Goal: Information Seeking & Learning: Check status

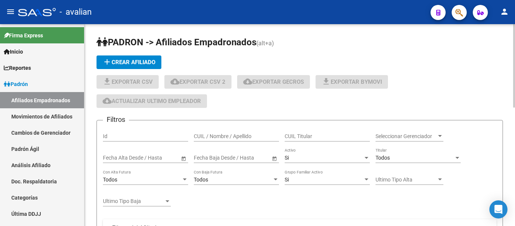
click at [238, 132] on div "CUIL / Nombre / Apellido" at bounding box center [236, 133] width 85 height 15
paste input "35733466"
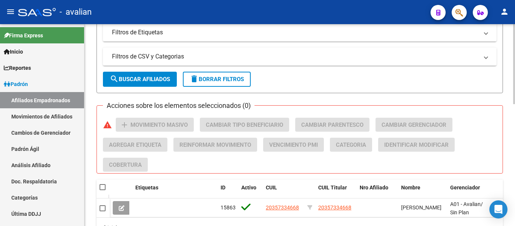
scroll to position [302, 0]
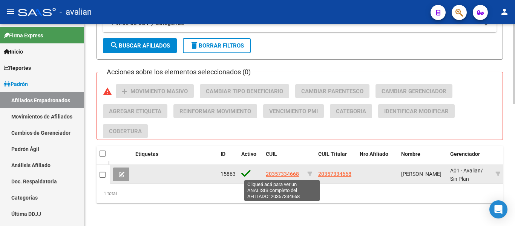
type input "35733466"
click at [272, 174] on span "20357334668" at bounding box center [282, 174] width 33 height 6
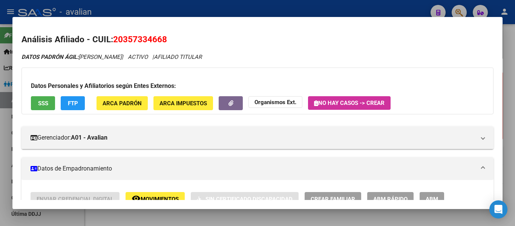
click at [40, 109] on button "SSS" at bounding box center [43, 103] width 24 height 14
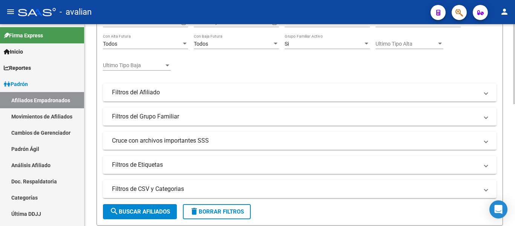
scroll to position [75, 0]
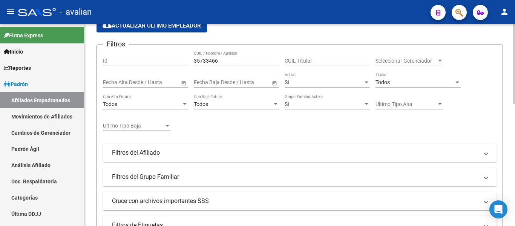
click at [251, 65] on div "35733466 CUIL / Nombre / Apellido" at bounding box center [236, 58] width 85 height 15
paste input "24630614"
click at [249, 62] on input "3573346624630614" at bounding box center [236, 61] width 85 height 6
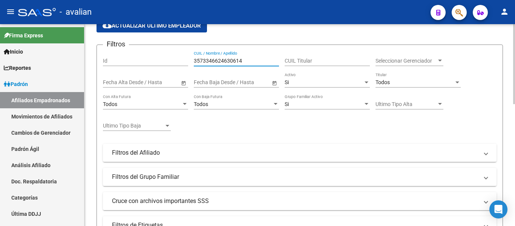
click at [249, 62] on input "3573346624630614" at bounding box center [236, 61] width 85 height 6
paste input "text"
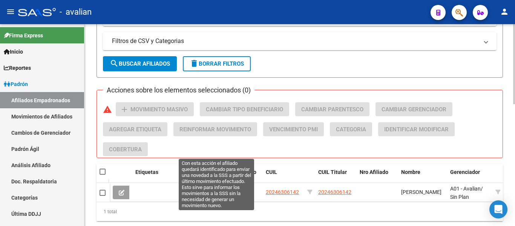
scroll to position [302, 0]
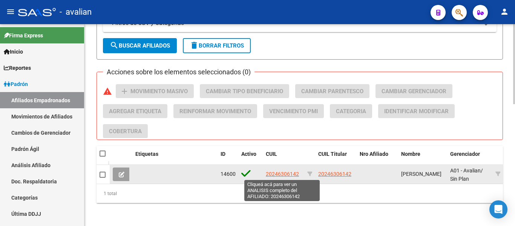
type input "24630614"
click at [283, 175] on span "20246306142" at bounding box center [282, 174] width 33 height 6
type textarea "20246306142"
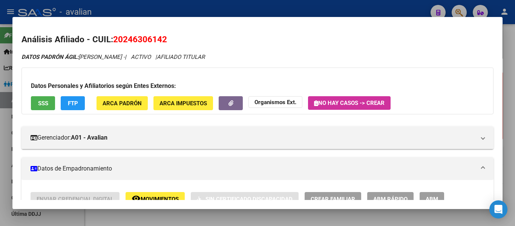
click at [42, 102] on span "SSS" at bounding box center [43, 103] width 10 height 7
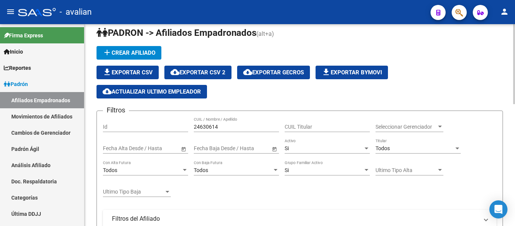
scroll to position [0, 0]
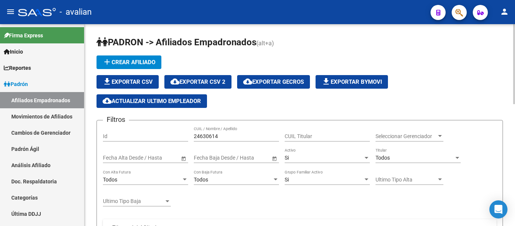
click at [245, 137] on input "24630614" at bounding box center [236, 136] width 85 height 6
paste input "0268767240"
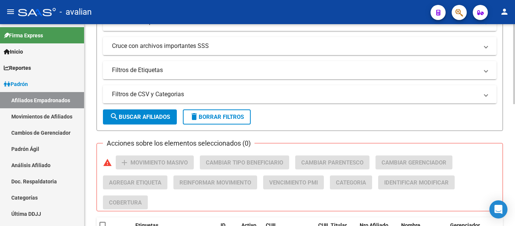
scroll to position [264, 0]
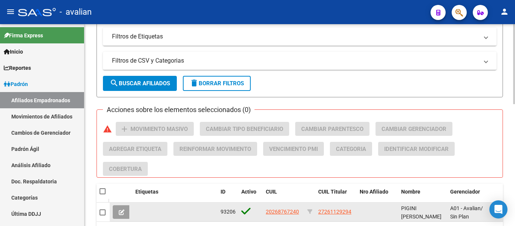
type input "20268767240"
click at [288, 213] on span "20268767240" at bounding box center [282, 212] width 33 height 6
type textarea "20268767240"
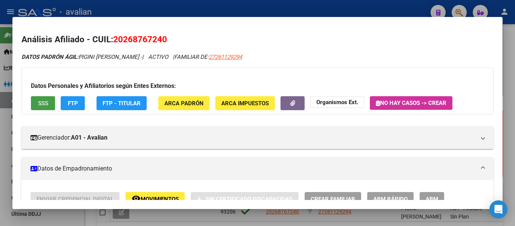
click at [40, 105] on span "SSS" at bounding box center [43, 103] width 10 height 7
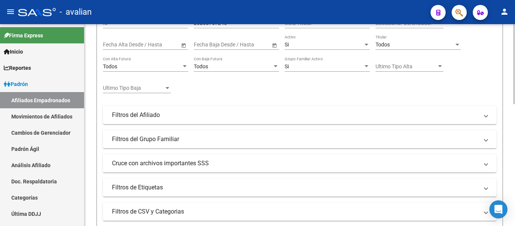
scroll to position [0, 0]
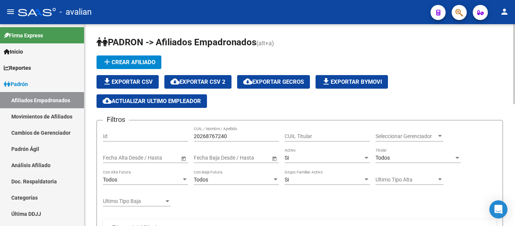
click at [235, 135] on input "20268767240" at bounding box center [236, 136] width 85 height 6
paste input "76480538"
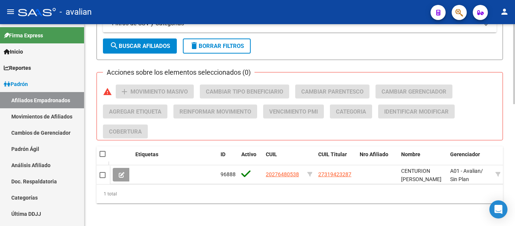
scroll to position [302, 0]
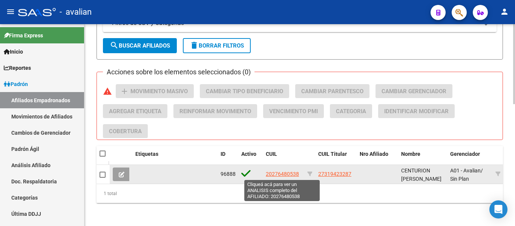
type input "2027648053"
click at [294, 173] on span "20276480538" at bounding box center [282, 174] width 33 height 6
type textarea "20276480538"
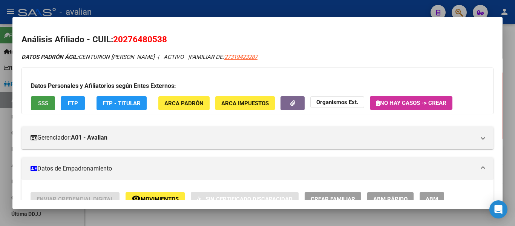
click at [45, 106] on span "SSS" at bounding box center [43, 103] width 10 height 7
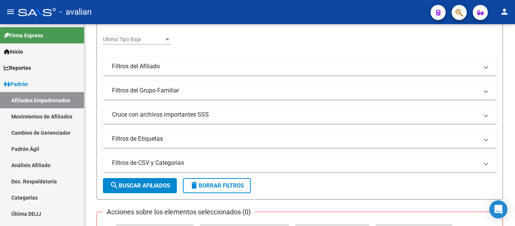
scroll to position [38, 0]
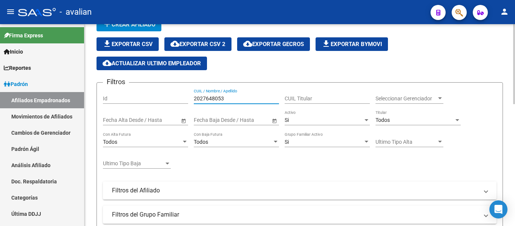
click at [246, 97] on input "2027648053" at bounding box center [236, 98] width 85 height 6
paste input "47550003"
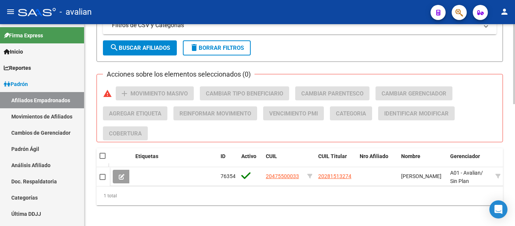
scroll to position [302, 0]
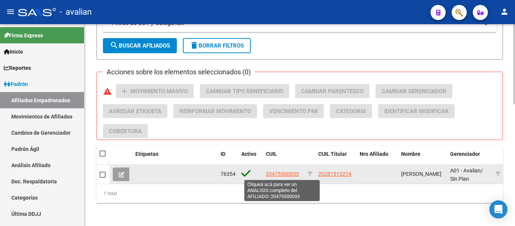
type input "20475500033"
click at [274, 172] on span "20475500033" at bounding box center [282, 174] width 33 height 6
type textarea "20475500033"
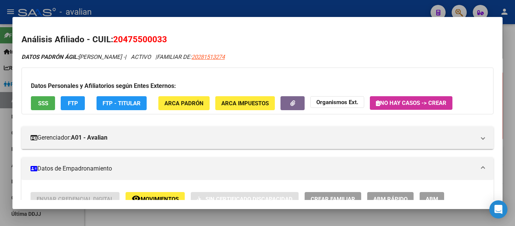
click at [38, 105] on span "SSS" at bounding box center [43, 103] width 10 height 7
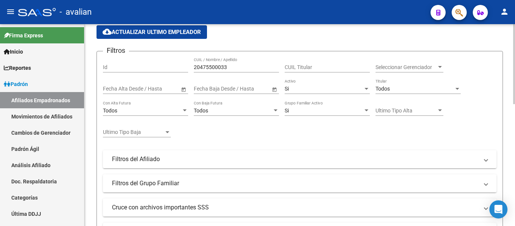
scroll to position [0, 0]
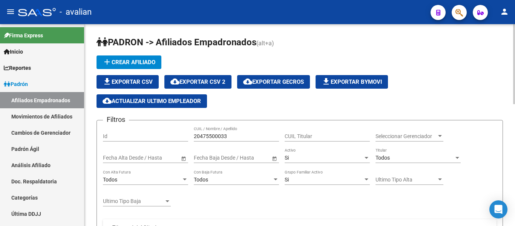
click at [241, 137] on input "20475500033" at bounding box center [236, 136] width 85 height 6
paste input "7281265097"
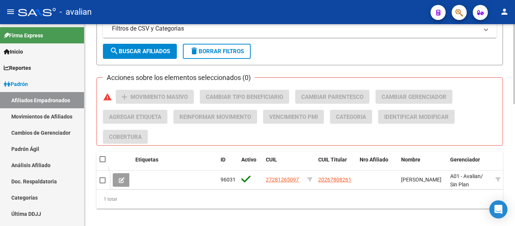
scroll to position [302, 0]
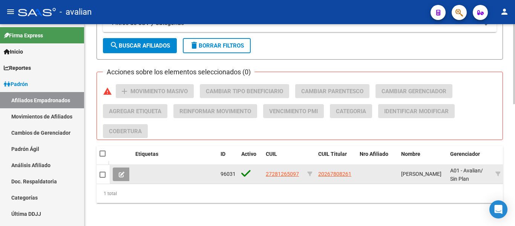
type input "27281265097"
click at [288, 171] on span "27281265097" at bounding box center [282, 174] width 33 height 6
type textarea "27281265097"
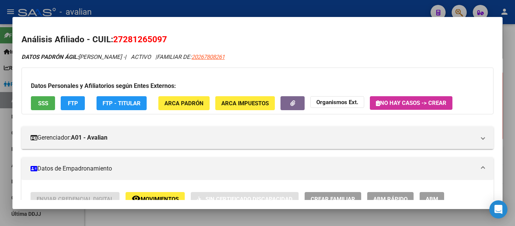
click at [43, 102] on span "SSS" at bounding box center [43, 103] width 10 height 7
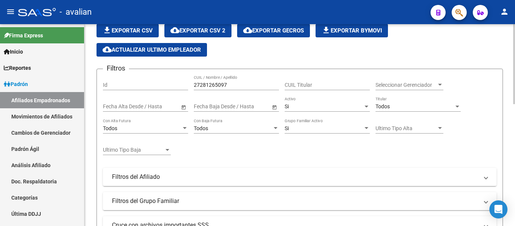
scroll to position [38, 0]
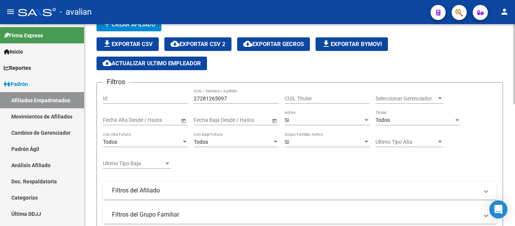
click at [232, 95] on input "27281265097" at bounding box center [236, 98] width 85 height 6
paste input "16885917"
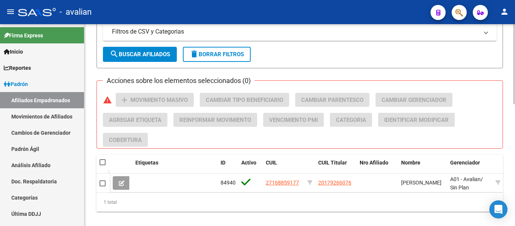
scroll to position [302, 0]
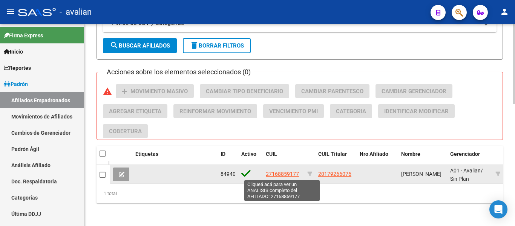
type input "27168859177"
click at [289, 175] on span "27168859177" at bounding box center [282, 174] width 33 height 6
type textarea "27168859177"
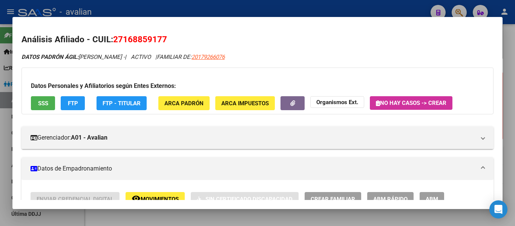
click at [26, 103] on div "Datos Personales y Afiliatorios según Entes Externos: SSS FTP FTP - Titular ARC…" at bounding box center [258, 91] width 472 height 47
click at [42, 106] on span "SSS" at bounding box center [43, 103] width 10 height 7
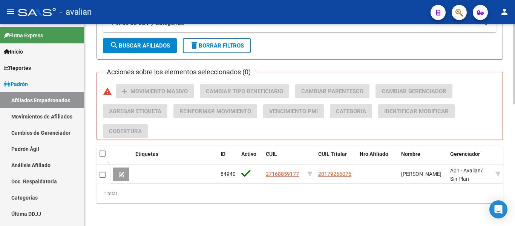
scroll to position [0, 0]
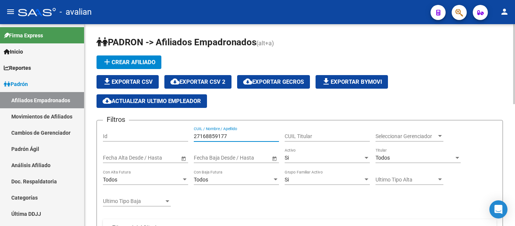
click at [249, 134] on input "27168859177" at bounding box center [236, 136] width 85 height 6
paste input "359877124"
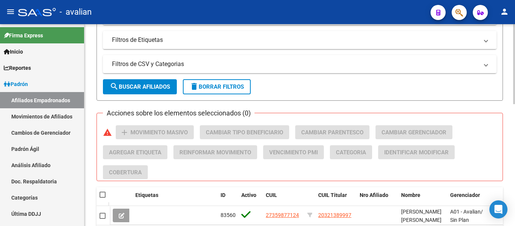
scroll to position [309, 0]
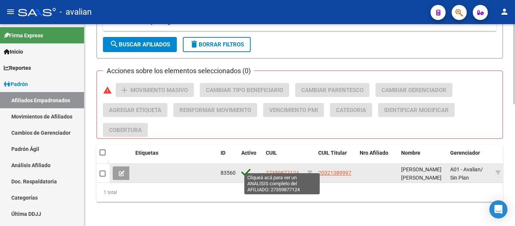
type input "27359877124"
click at [276, 170] on span "27359877124" at bounding box center [282, 173] width 33 height 6
type textarea "27359877124"
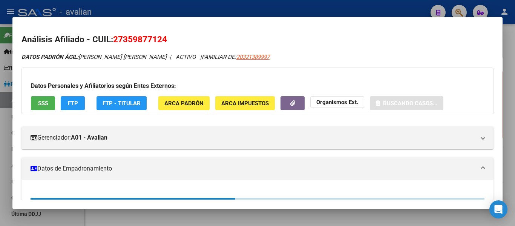
click at [47, 104] on span "SSS" at bounding box center [43, 103] width 10 height 7
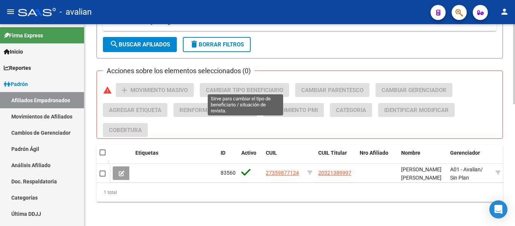
scroll to position [45, 0]
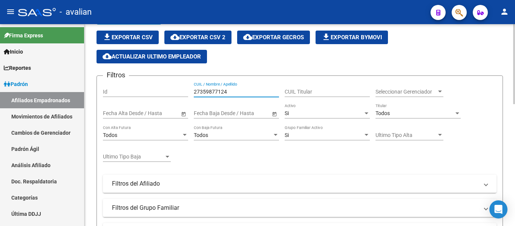
click at [249, 94] on input "27359877124" at bounding box center [236, 92] width 85 height 6
paste input "0457395052"
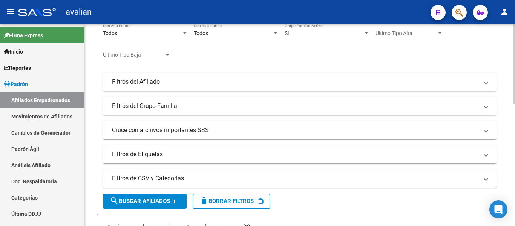
scroll to position [271, 0]
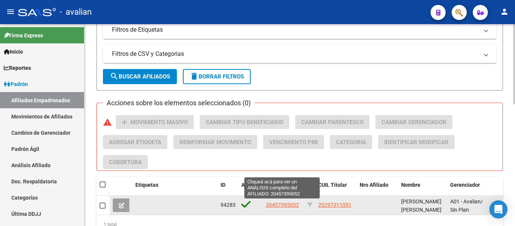
type input "20457395052"
click at [278, 203] on span "20457395052" at bounding box center [282, 205] width 33 height 6
type textarea "20457395052"
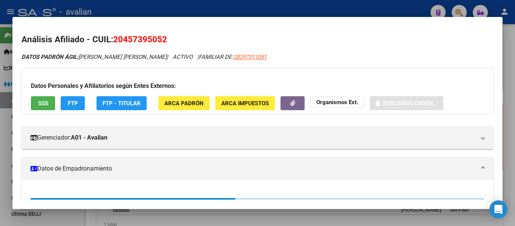
click at [40, 108] on button "SSS" at bounding box center [43, 103] width 24 height 14
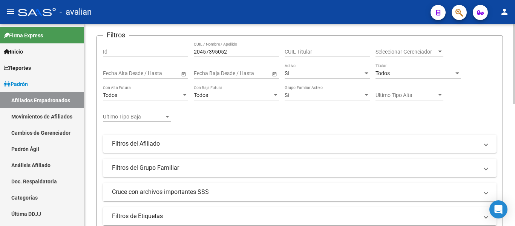
scroll to position [7, 0]
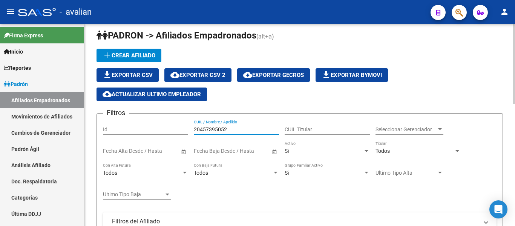
click at [255, 131] on input "20457395052" at bounding box center [236, 129] width 85 height 6
paste input "3139466004"
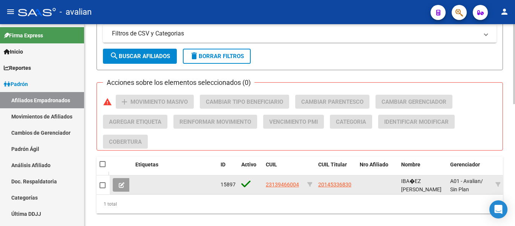
scroll to position [309, 0]
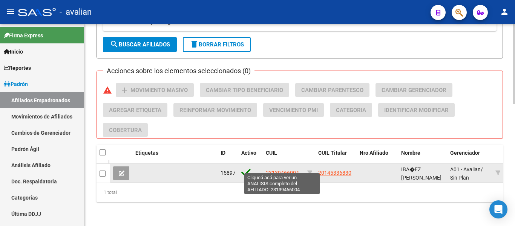
type input "23139466004"
click at [281, 170] on span "23139466004" at bounding box center [282, 173] width 33 height 6
type textarea "23139466004"
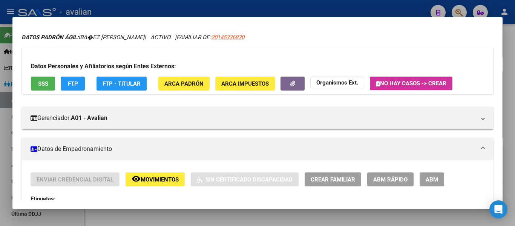
scroll to position [38, 0]
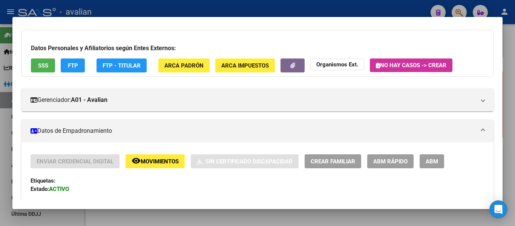
click at [42, 62] on span "SSS" at bounding box center [43, 65] width 10 height 7
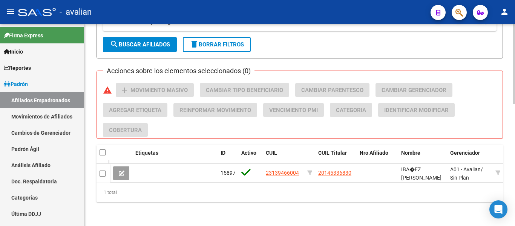
scroll to position [7, 0]
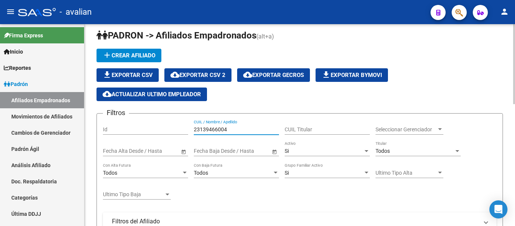
click at [241, 129] on input "23139466004" at bounding box center [236, 129] width 85 height 6
paste input "0370740292"
type input "20370740292"
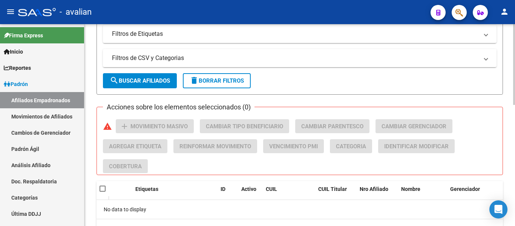
scroll to position [303, 0]
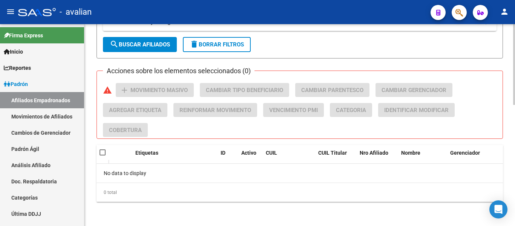
click at [110, 45] on mat-icon "search" at bounding box center [114, 44] width 9 height 9
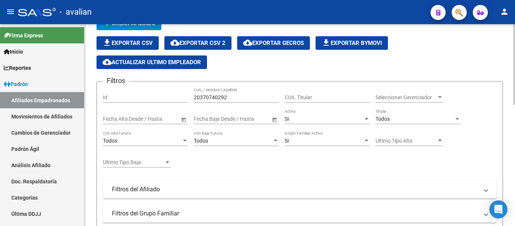
click at [298, 115] on div "Si Activo" at bounding box center [327, 116] width 85 height 15
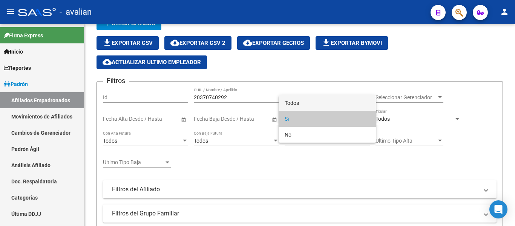
click at [306, 102] on span "Todos" at bounding box center [327, 103] width 85 height 16
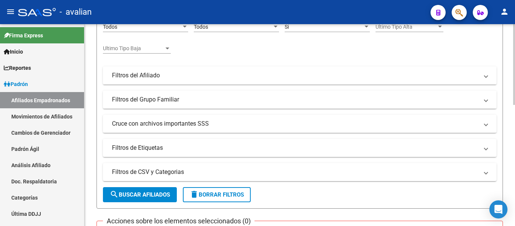
scroll to position [228, 0]
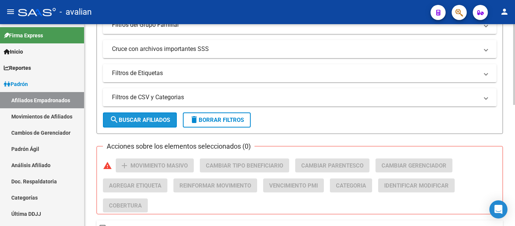
click at [121, 123] on span "search Buscar Afiliados" at bounding box center [140, 120] width 60 height 7
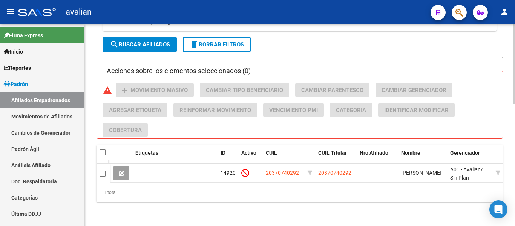
scroll to position [309, 0]
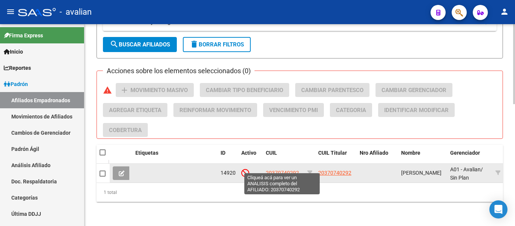
click at [279, 170] on span "20370740292" at bounding box center [282, 173] width 33 height 6
type textarea "20370740292"
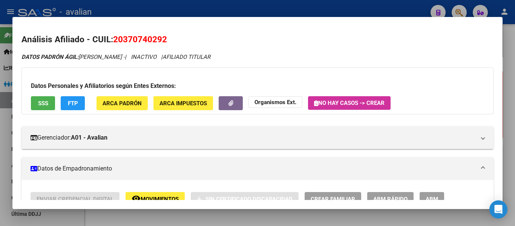
click at [45, 106] on span "SSS" at bounding box center [43, 103] width 10 height 7
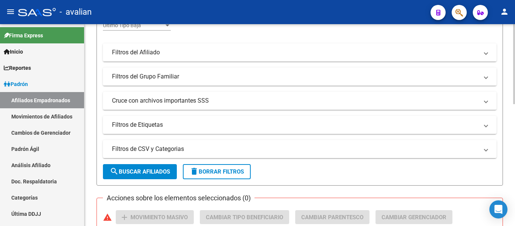
scroll to position [7, 0]
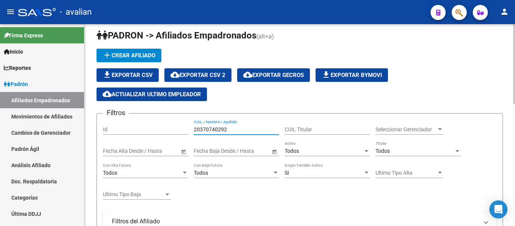
click at [240, 129] on input "20370740292" at bounding box center [236, 129] width 85 height 6
paste input "3176687509"
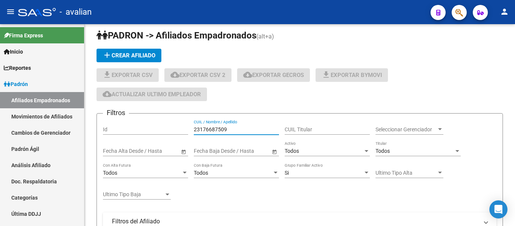
type input "23176687509"
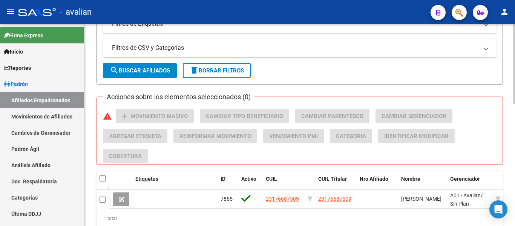
scroll to position [309, 0]
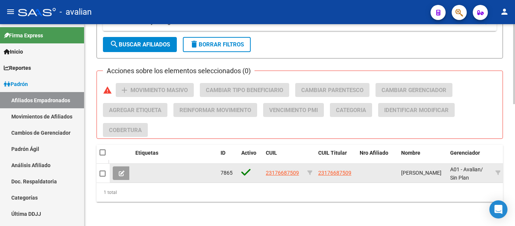
click at [283, 170] on span "23176687509" at bounding box center [282, 173] width 33 height 6
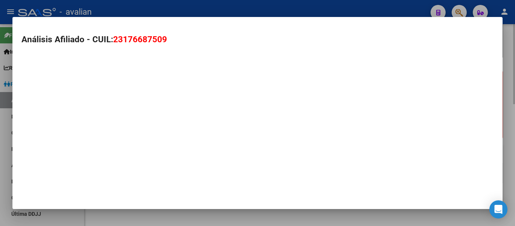
type textarea "23176687509"
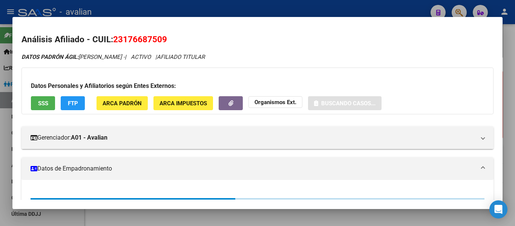
click at [41, 100] on span "SSS" at bounding box center [43, 103] width 10 height 7
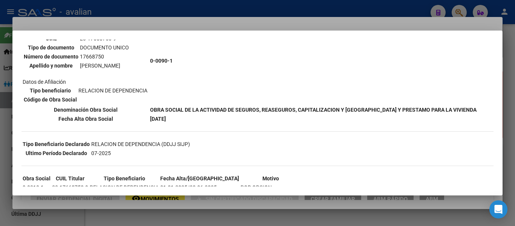
scroll to position [38, 0]
